Goal: Task Accomplishment & Management: Manage account settings

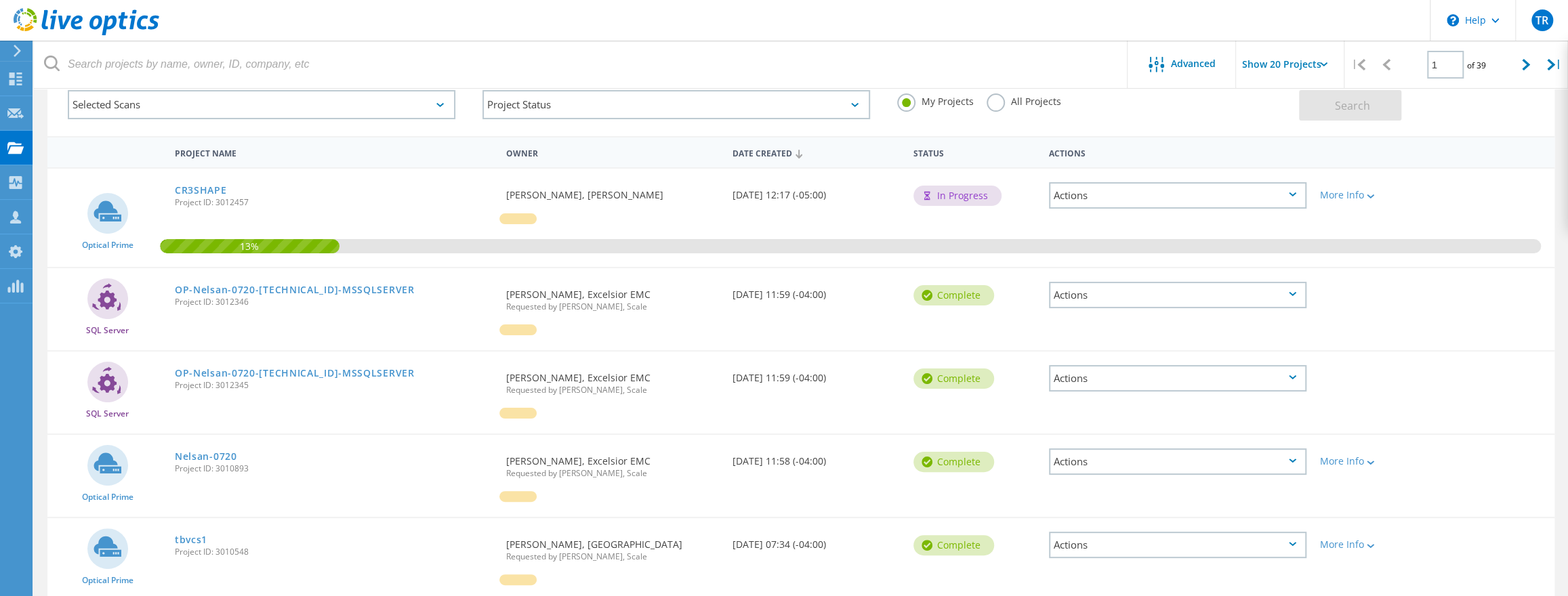
scroll to position [141, 0]
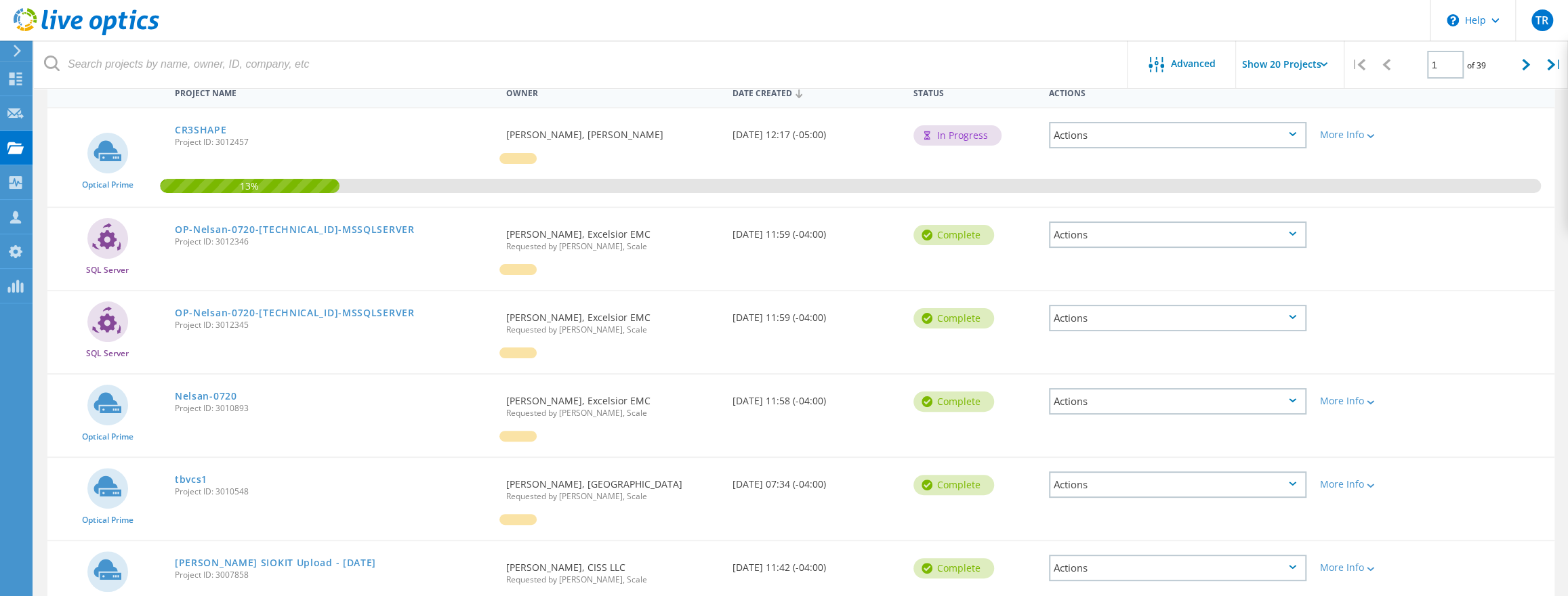
click at [1285, 234] on div "Actions" at bounding box center [1178, 235] width 257 height 26
click at [1236, 261] on div "Delete" at bounding box center [1178, 266] width 255 height 21
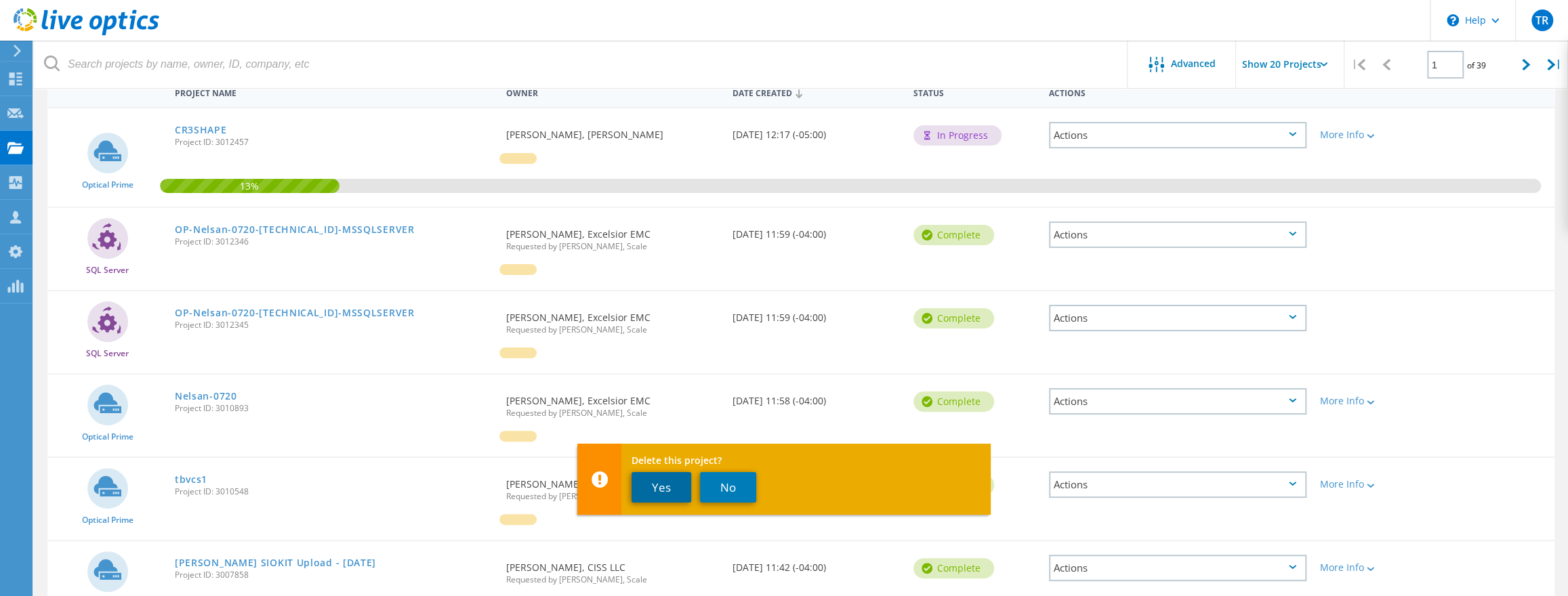
click at [661, 491] on button "Yes" at bounding box center [662, 487] width 60 height 30
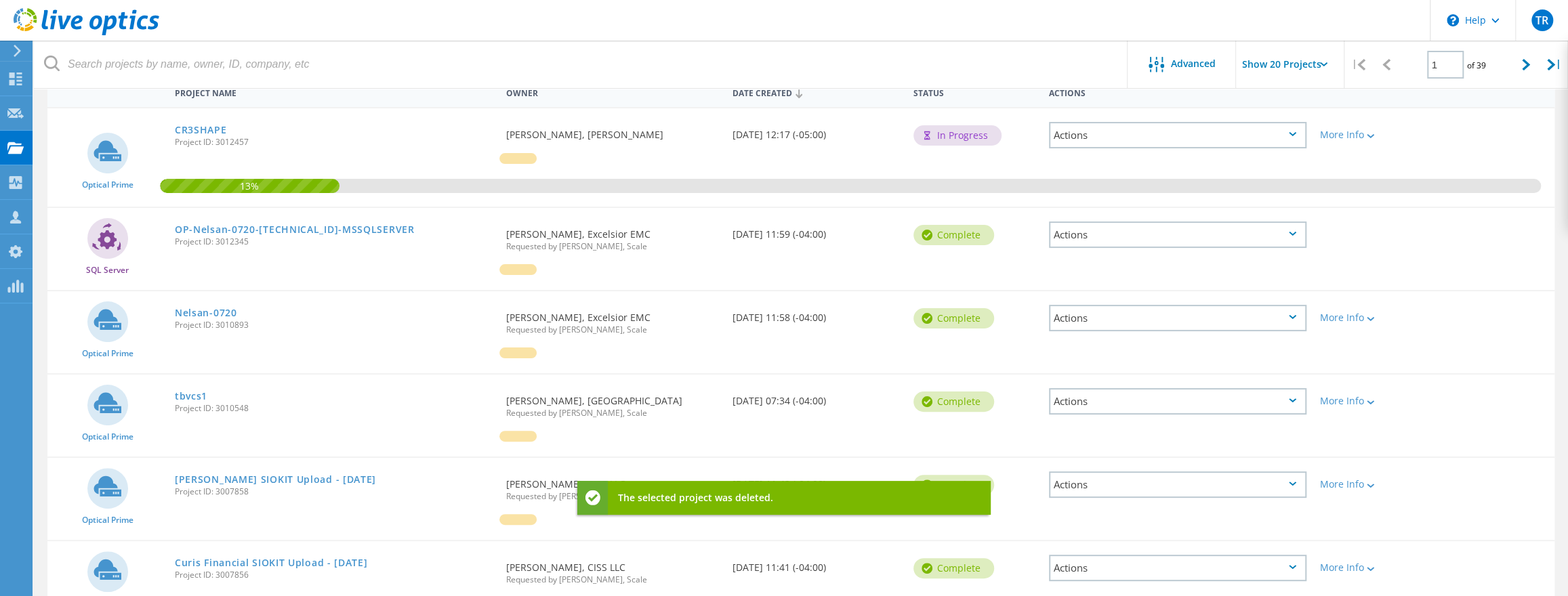
click at [1292, 237] on div "Actions" at bounding box center [1178, 235] width 257 height 26
click at [1162, 261] on div "Delete" at bounding box center [1178, 266] width 255 height 21
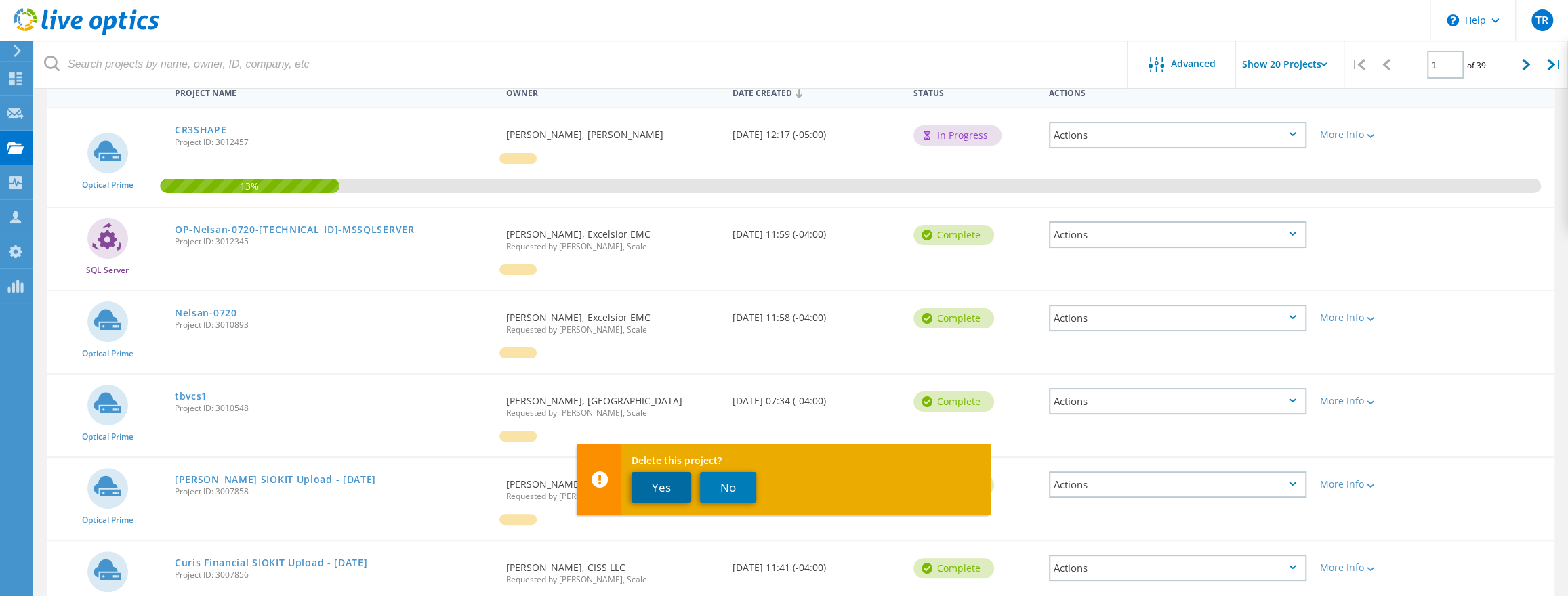
click at [653, 489] on button "Yes" at bounding box center [662, 487] width 60 height 30
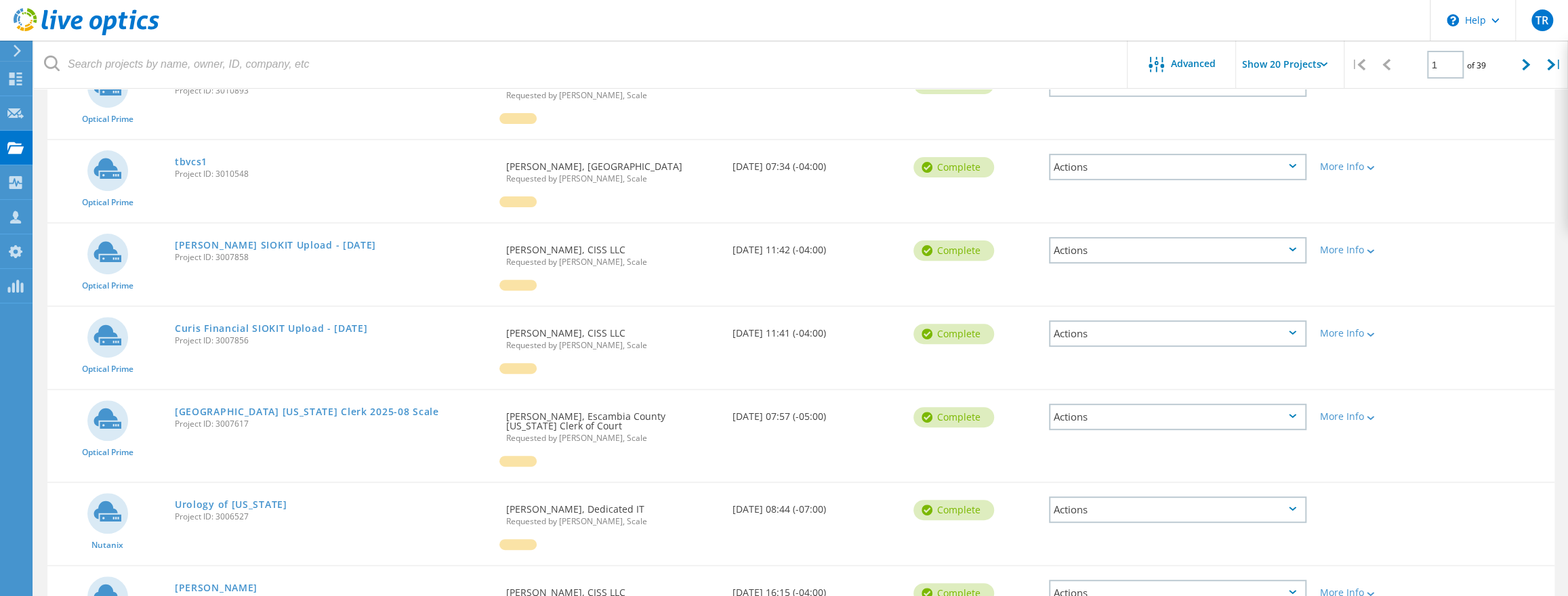
scroll to position [0, 0]
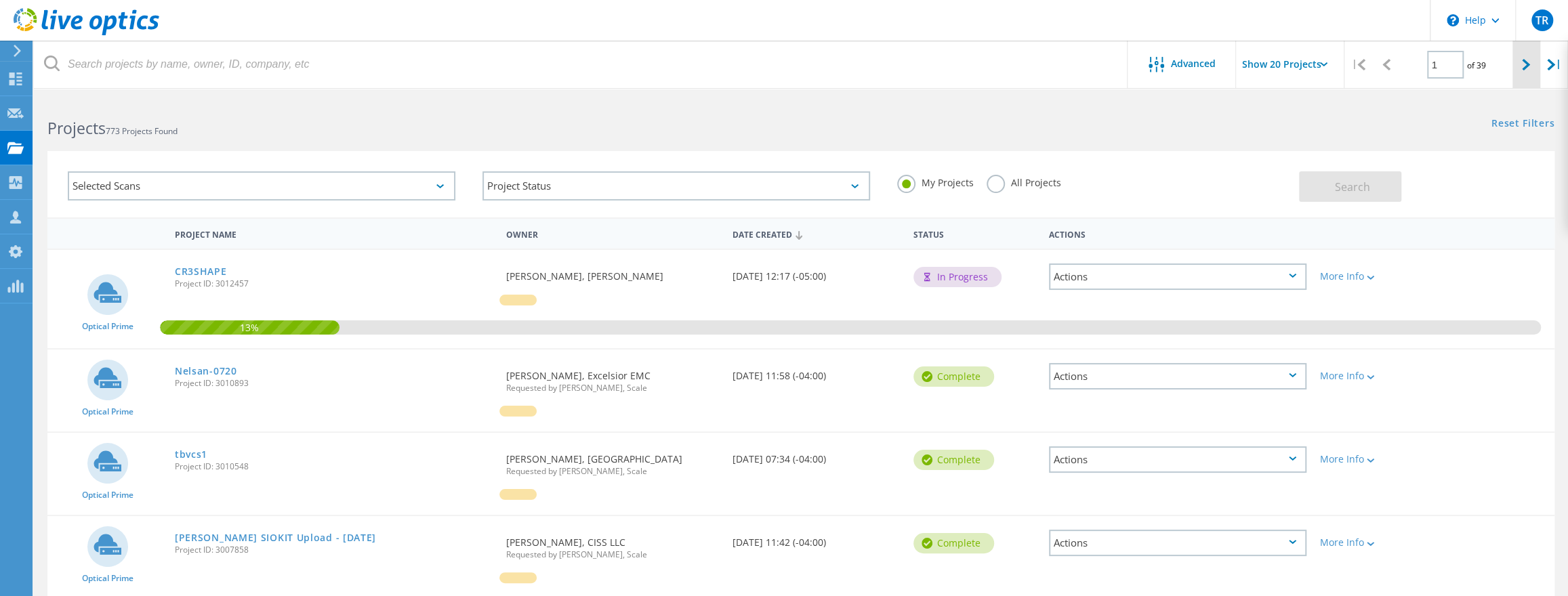
click at [1520, 57] on div at bounding box center [1526, 64] width 28 height 48
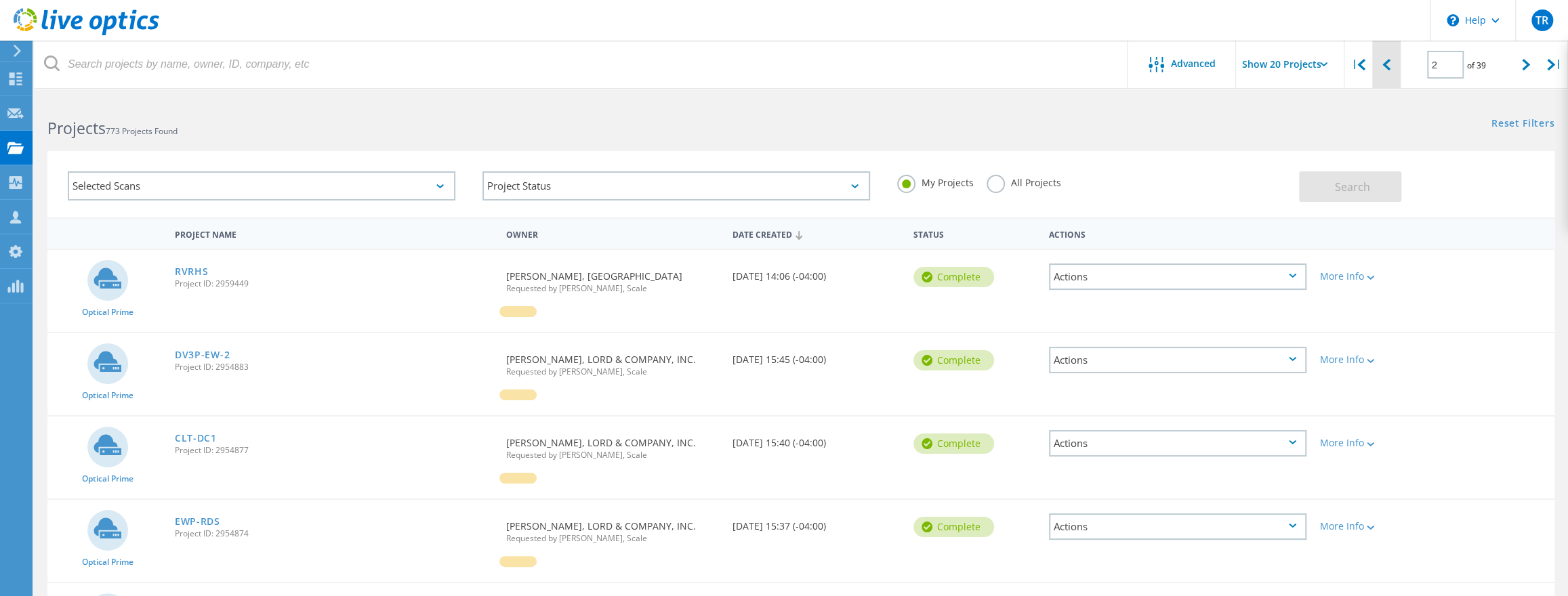
click at [1394, 70] on div at bounding box center [1386, 64] width 28 height 48
type input "1"
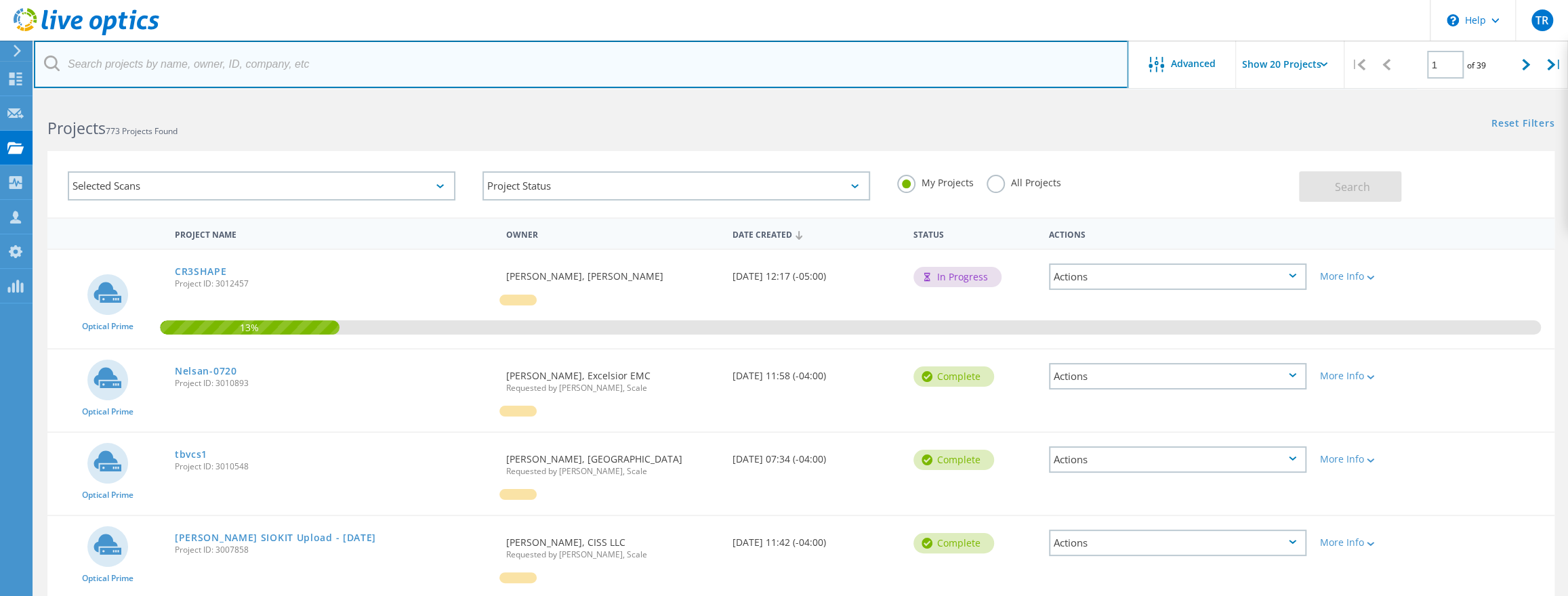
click at [265, 67] on input "text" at bounding box center [581, 64] width 1094 height 47
type input "[PERSON_NAME]"
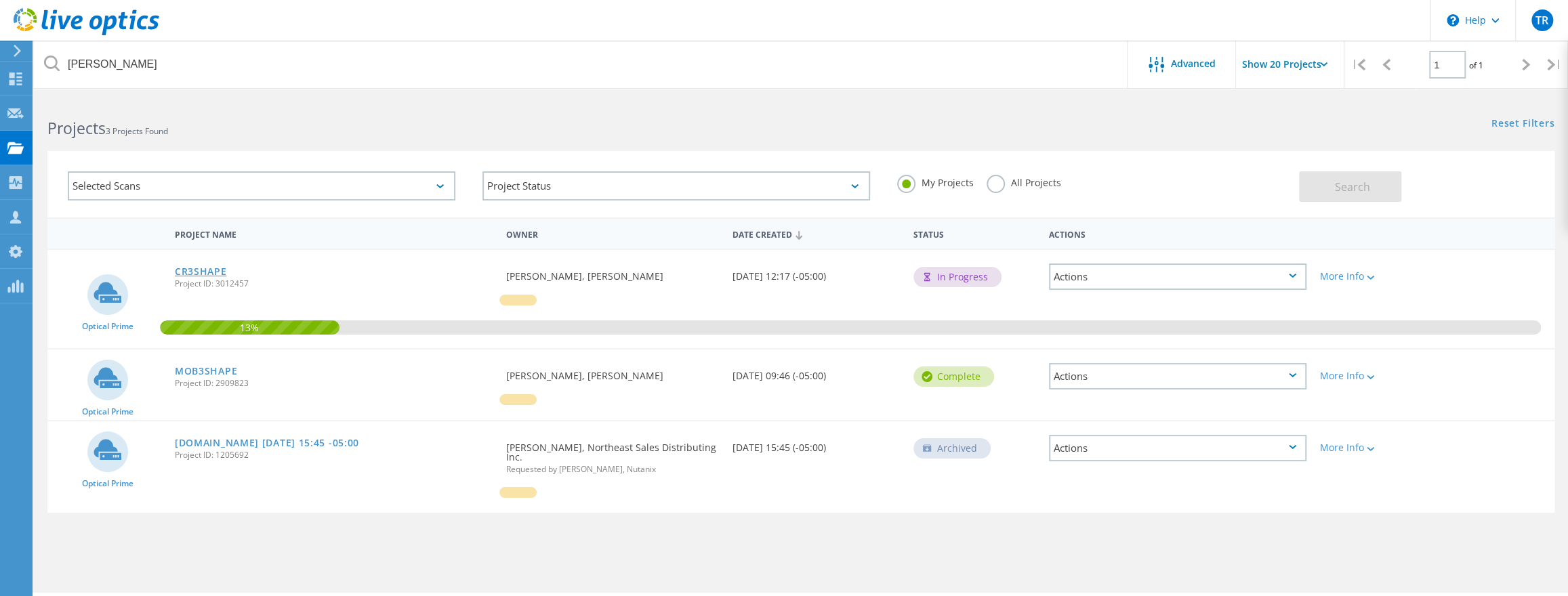
click at [207, 271] on link "CR3SHAPE" at bounding box center [200, 272] width 52 height 10
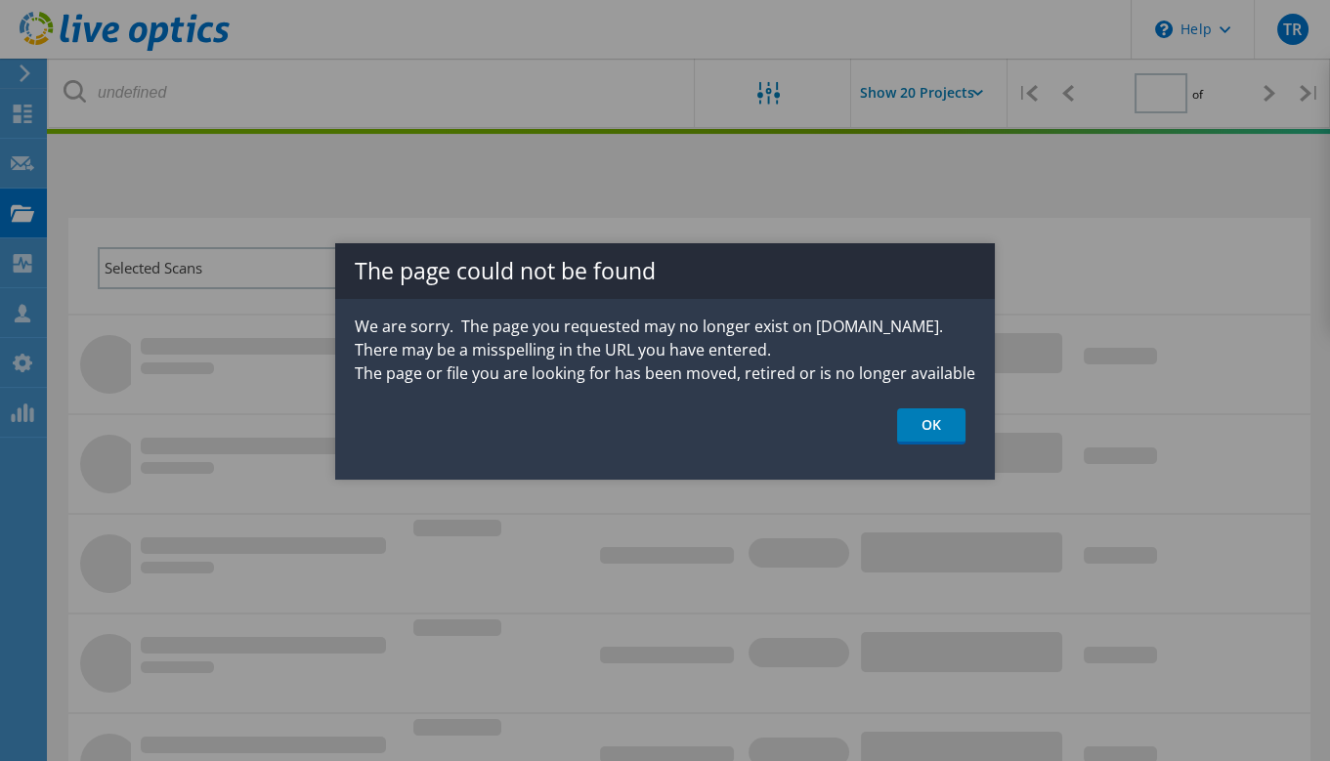
type input "1"
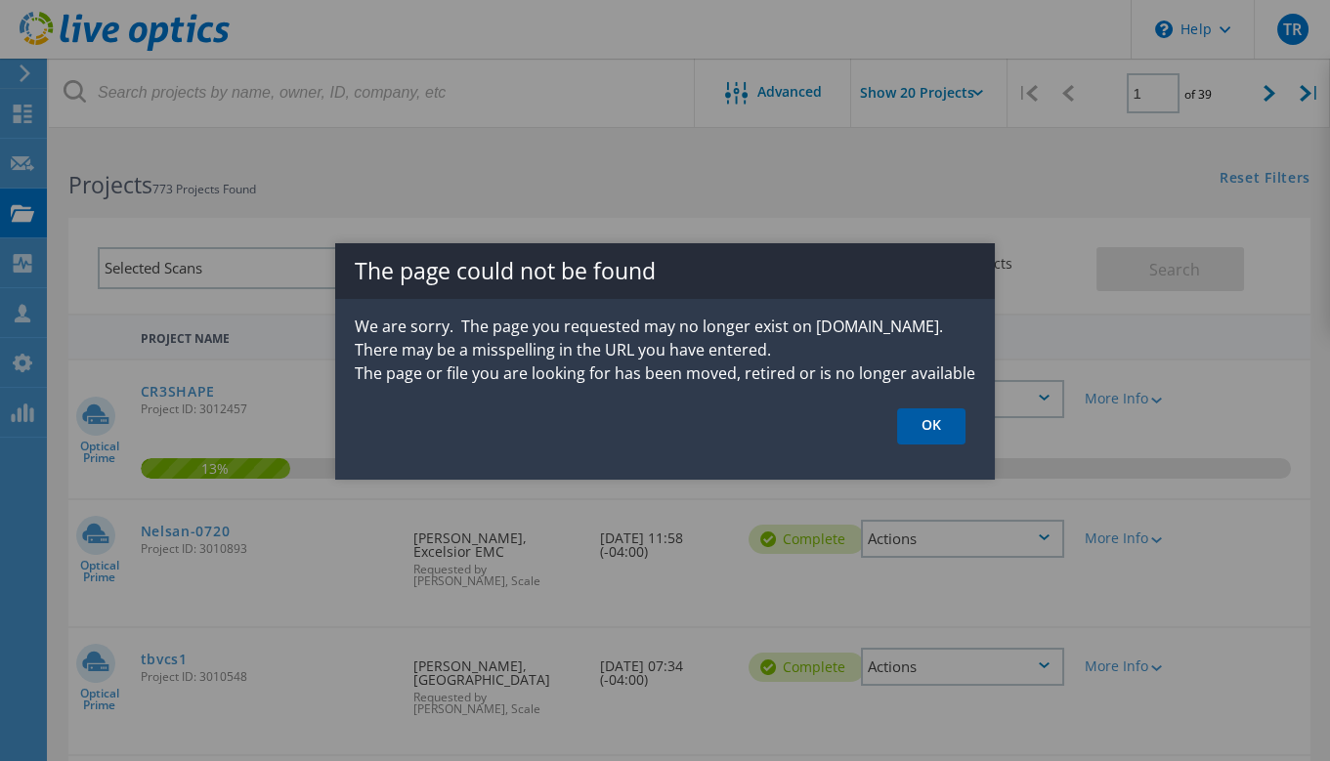
click at [946, 421] on link "OK" at bounding box center [931, 426] width 68 height 36
